Goal: Transaction & Acquisition: Purchase product/service

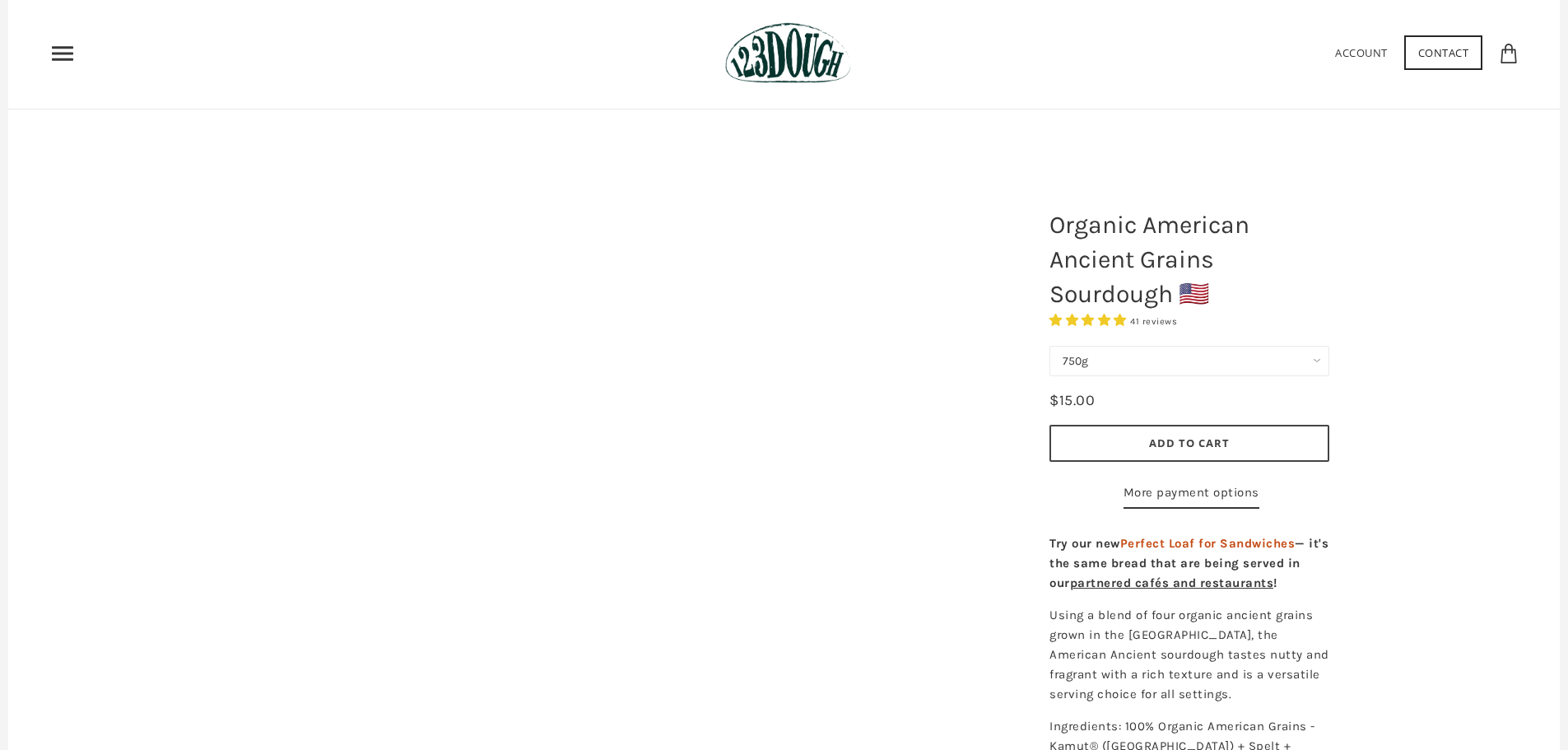
scroll to position [164, 0]
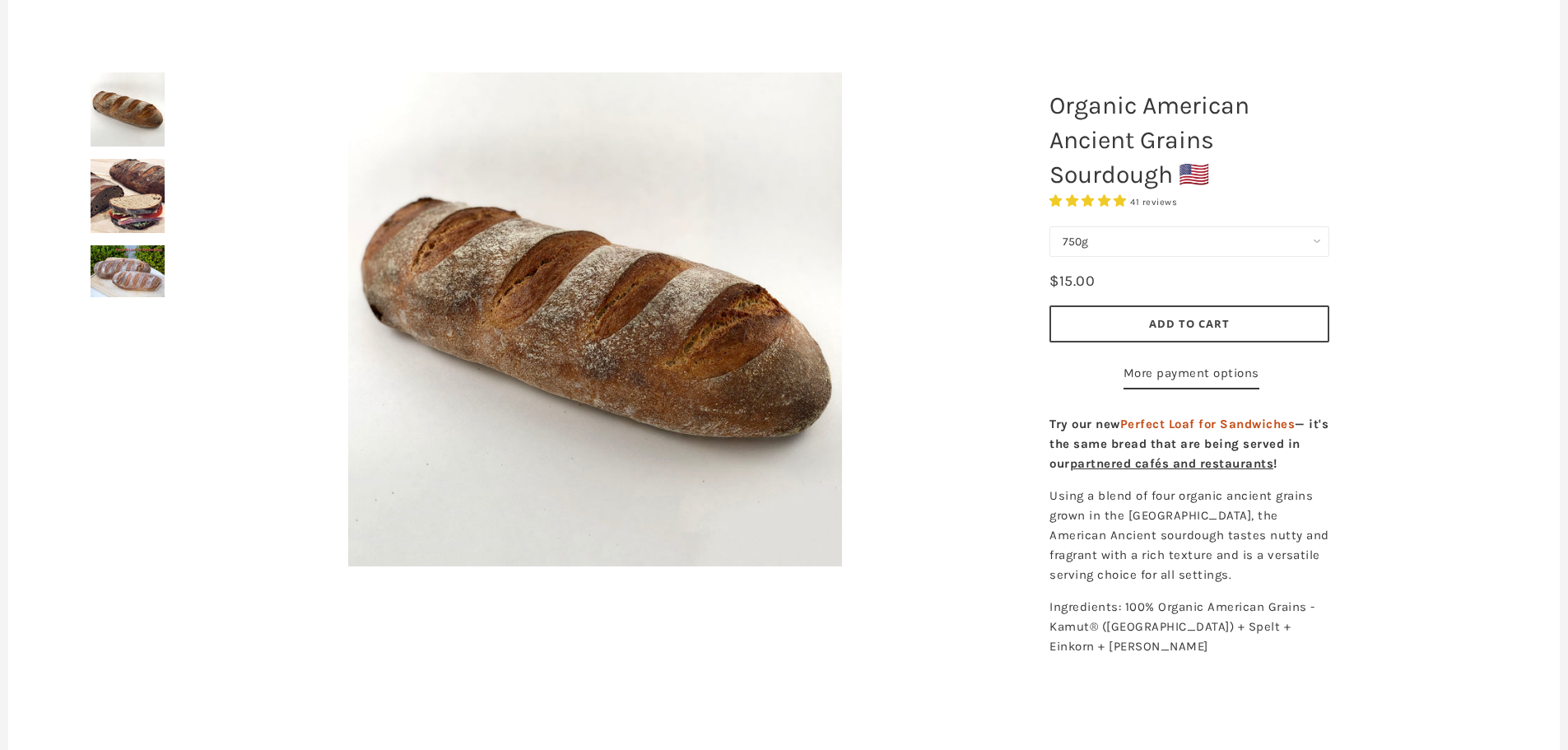
click at [1140, 247] on select "750g Perfect Loaf for Sandwiches (Whole, 1500g) Perfect Loaf for Sandwiches (Ha…" at bounding box center [1190, 242] width 280 height 31
select select "Perfect Loaf for Sandwiches (Whole, 1500g)"
click at [1050, 227] on select "750g Perfect Loaf for Sandwiches (Whole, 1500g) Perfect Loaf for Sandwiches (Ha…" at bounding box center [1190, 242] width 280 height 31
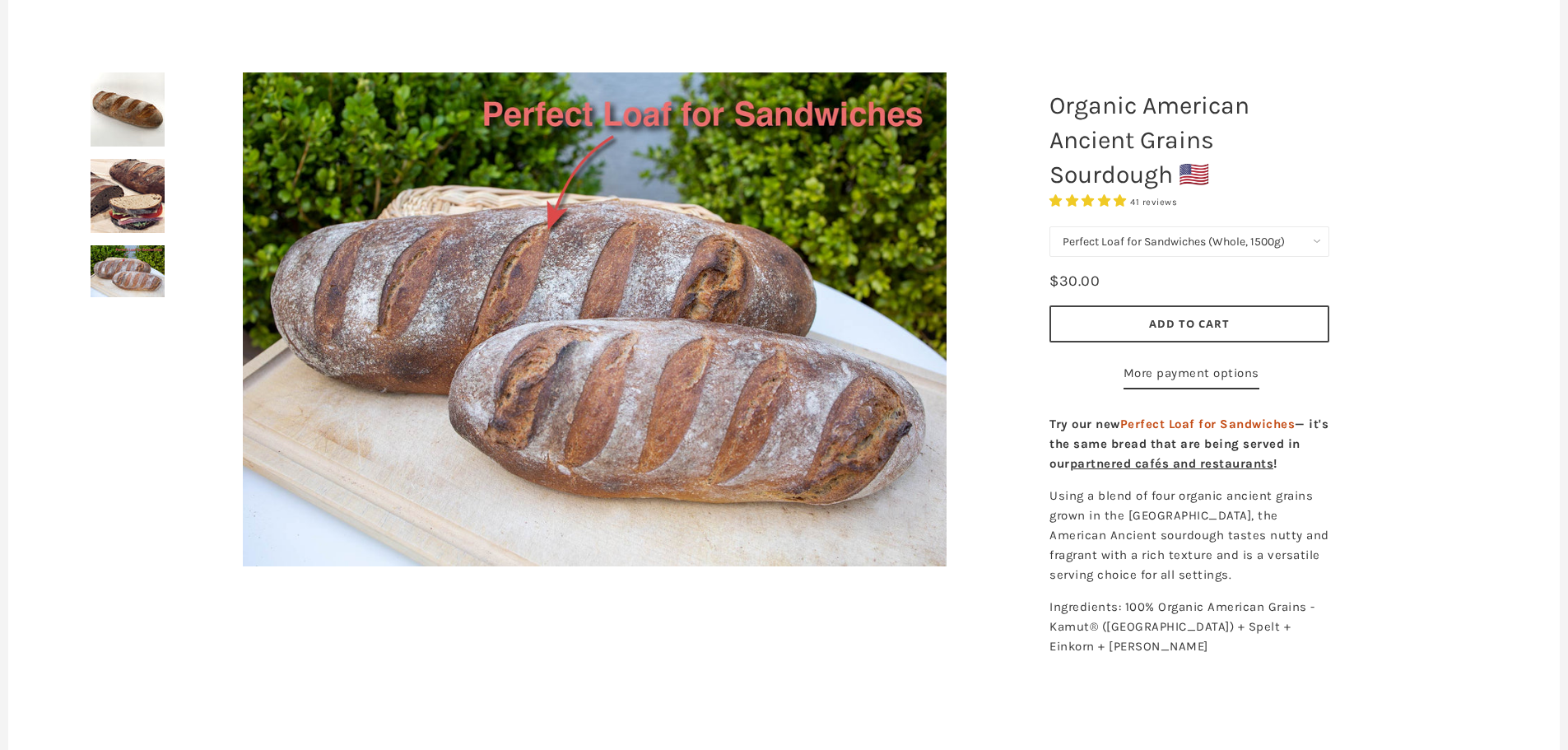
click at [1117, 311] on button "Add to Cart" at bounding box center [1190, 323] width 280 height 37
